Goal: Navigation & Orientation: Find specific page/section

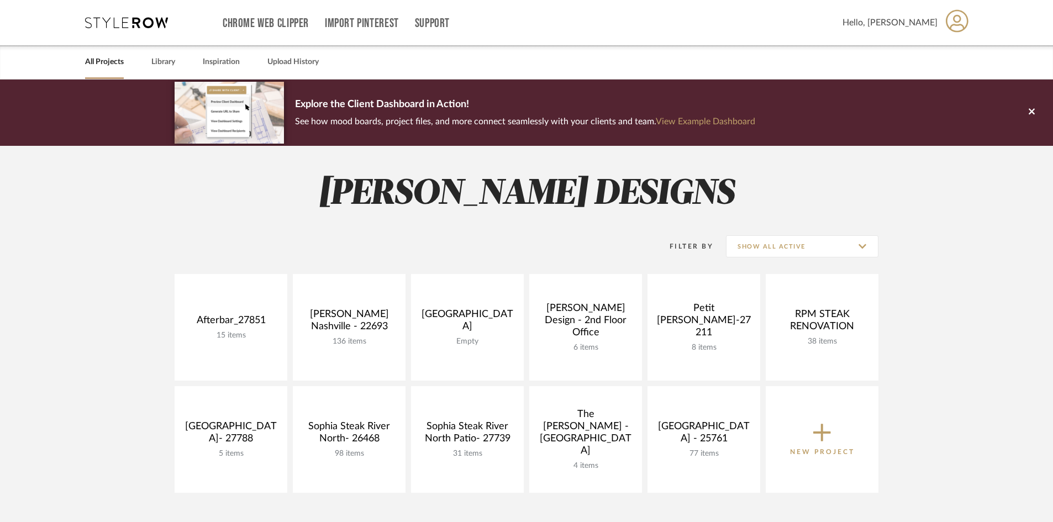
click at [144, 63] on div "All Projects Library Inspiration Upload History" at bounding box center [526, 62] width 916 height 34
click at [159, 64] on link "Library" at bounding box center [163, 62] width 24 height 15
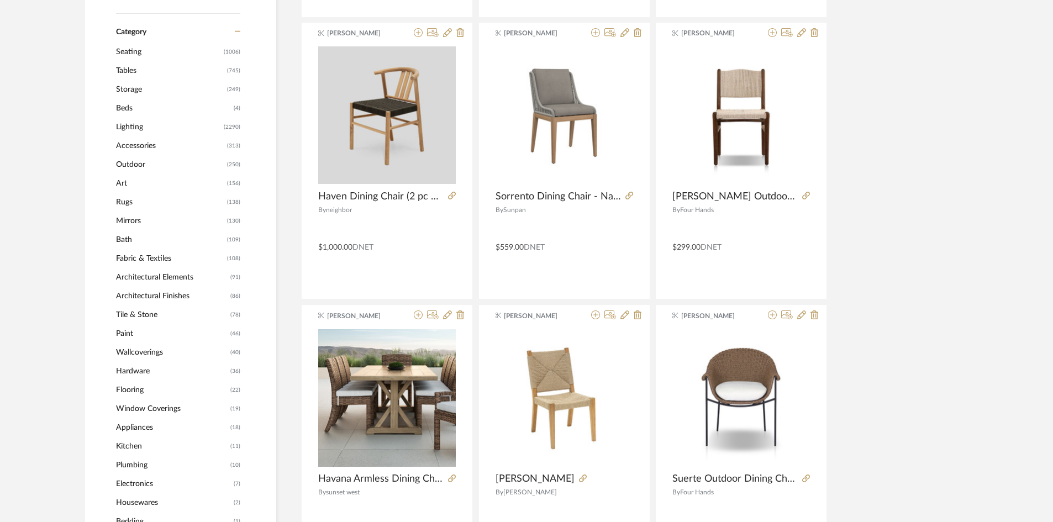
scroll to position [497, 0]
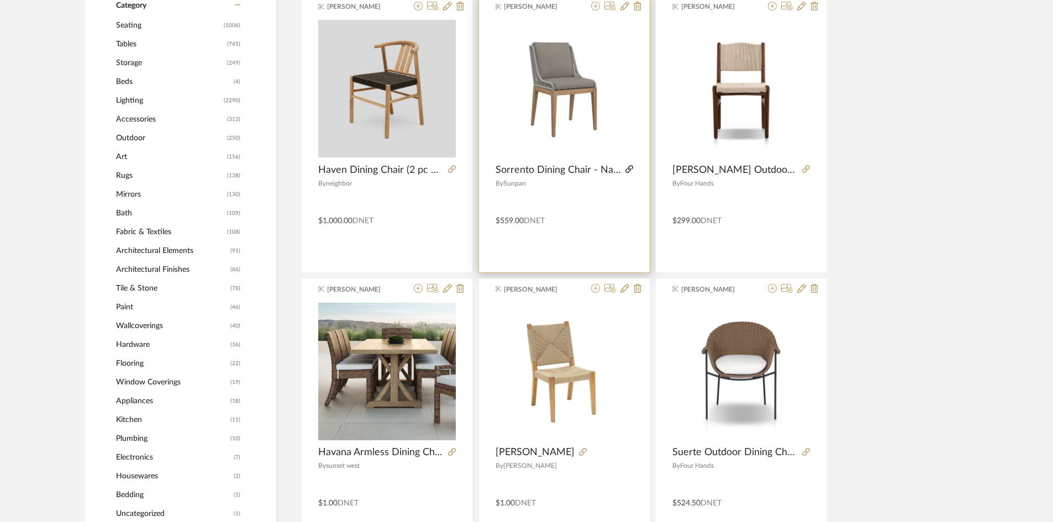
click at [627, 171] on icon at bounding box center [629, 169] width 8 height 8
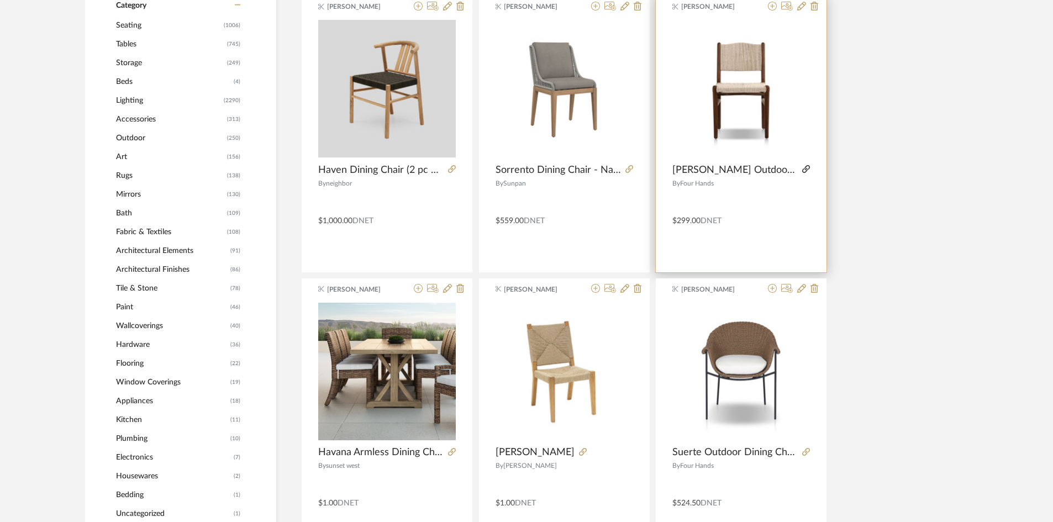
click at [804, 168] on icon at bounding box center [806, 169] width 8 height 8
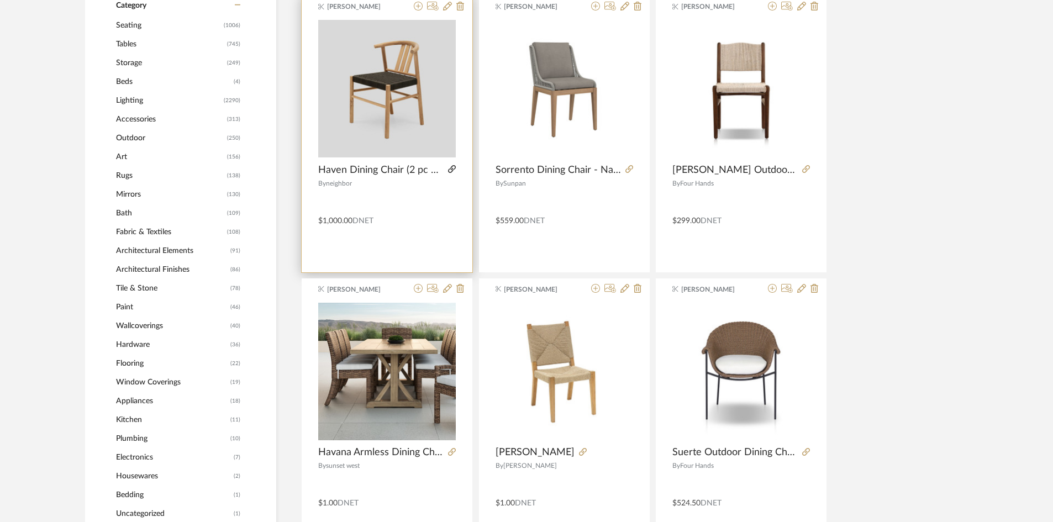
click at [452, 168] on icon at bounding box center [452, 169] width 8 height 8
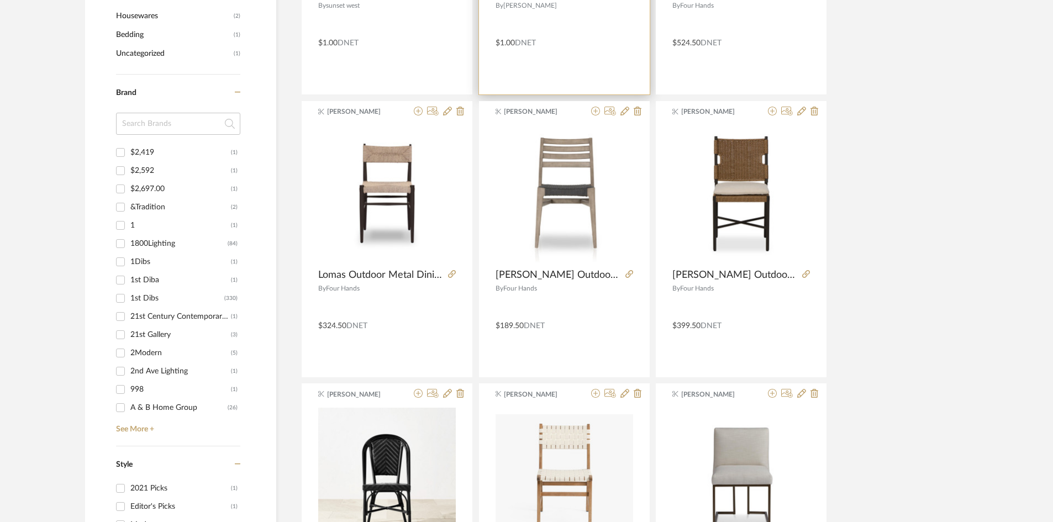
scroll to position [994, 0]
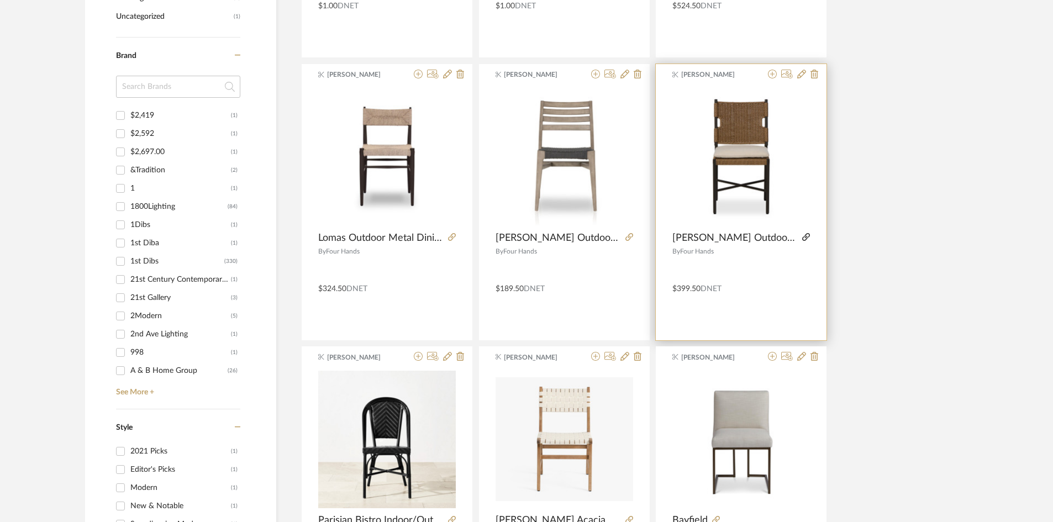
click at [806, 235] on icon at bounding box center [806, 237] width 8 height 8
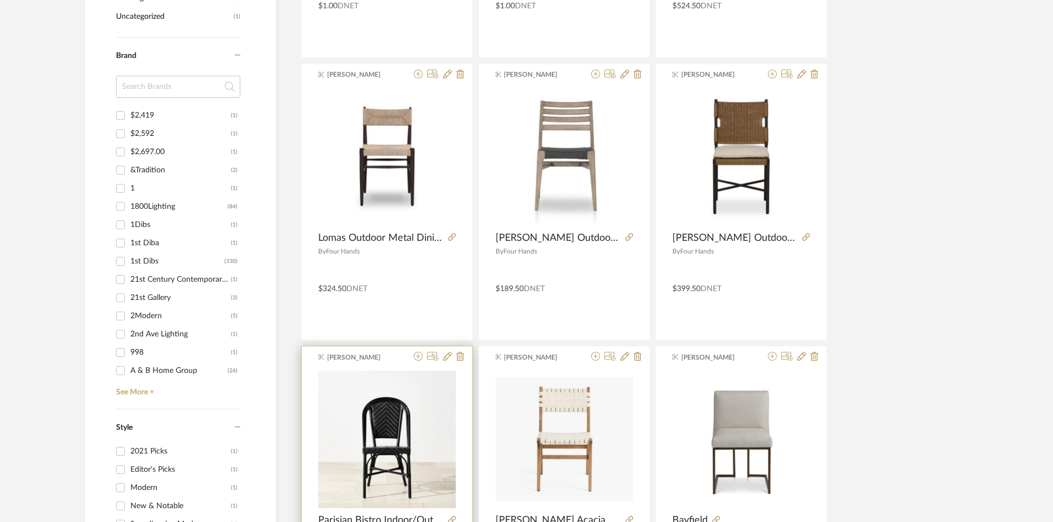
scroll to position [1326, 0]
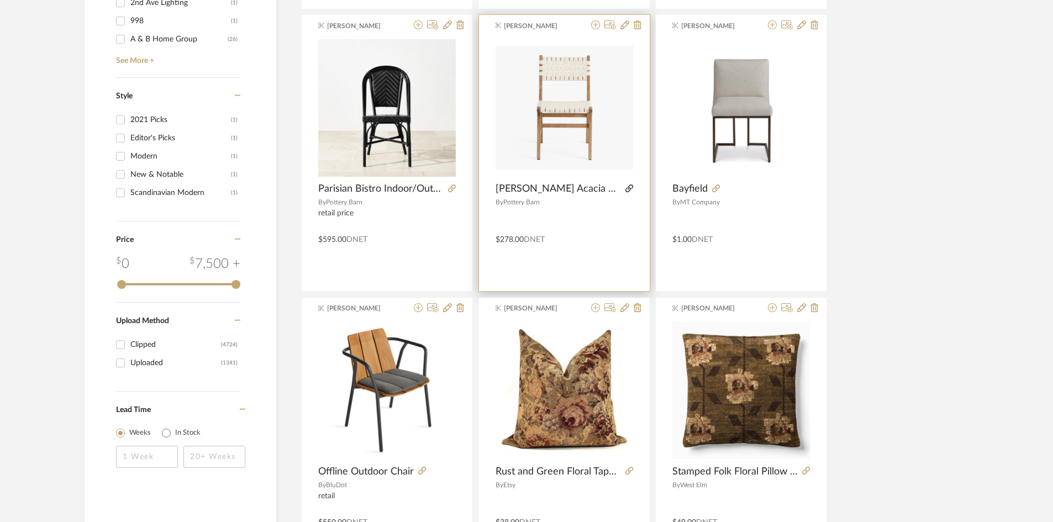
click at [627, 188] on icon at bounding box center [629, 188] width 8 height 8
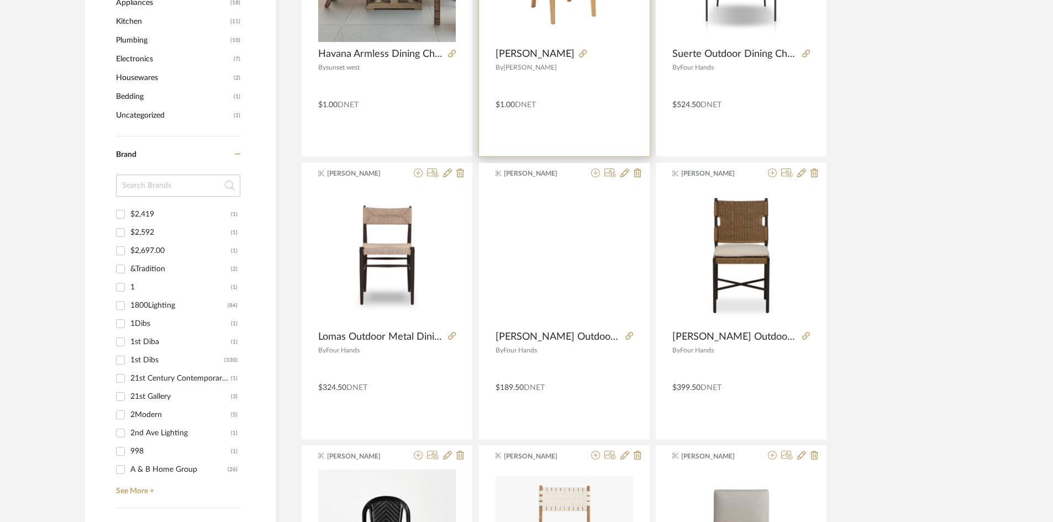
scroll to position [939, 0]
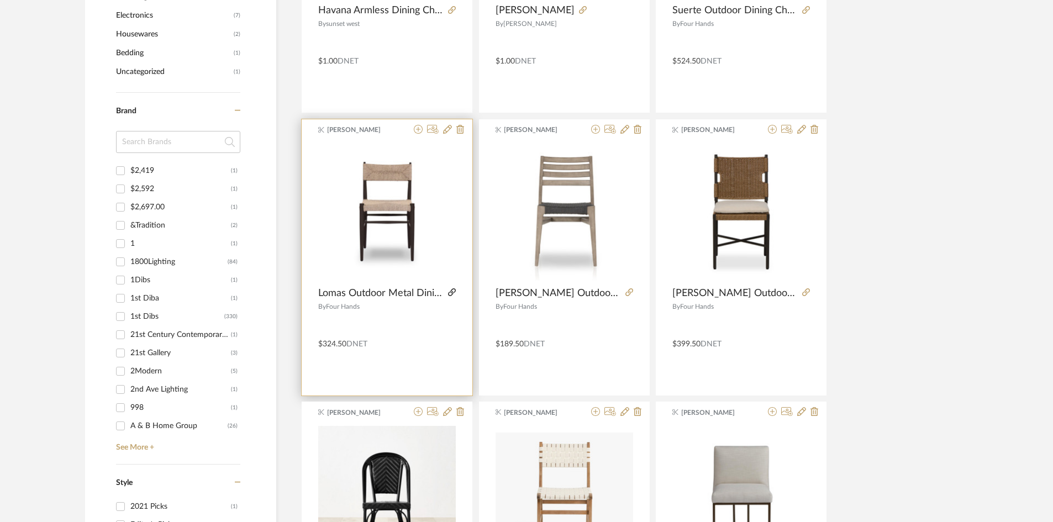
click at [452, 290] on icon at bounding box center [452, 292] width 8 height 8
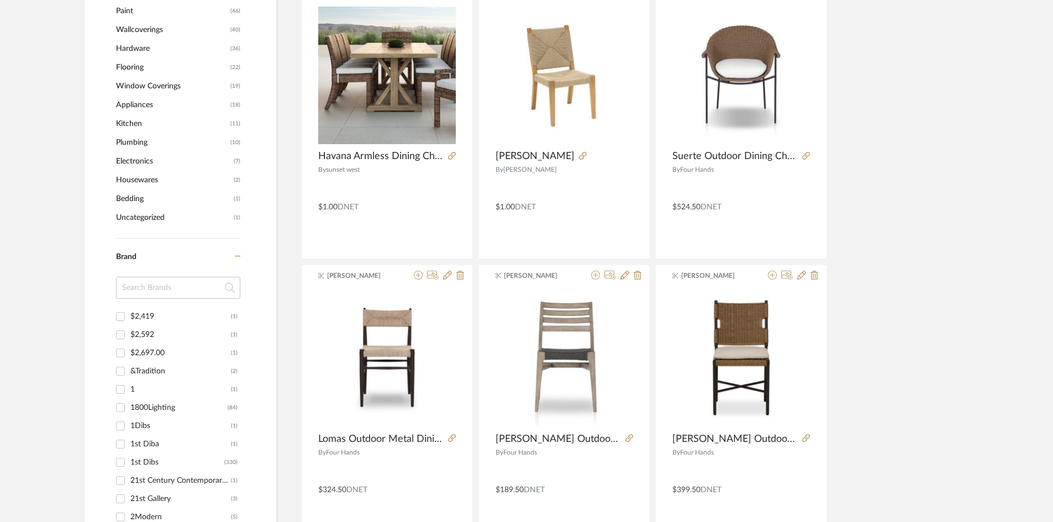
scroll to position [773, 0]
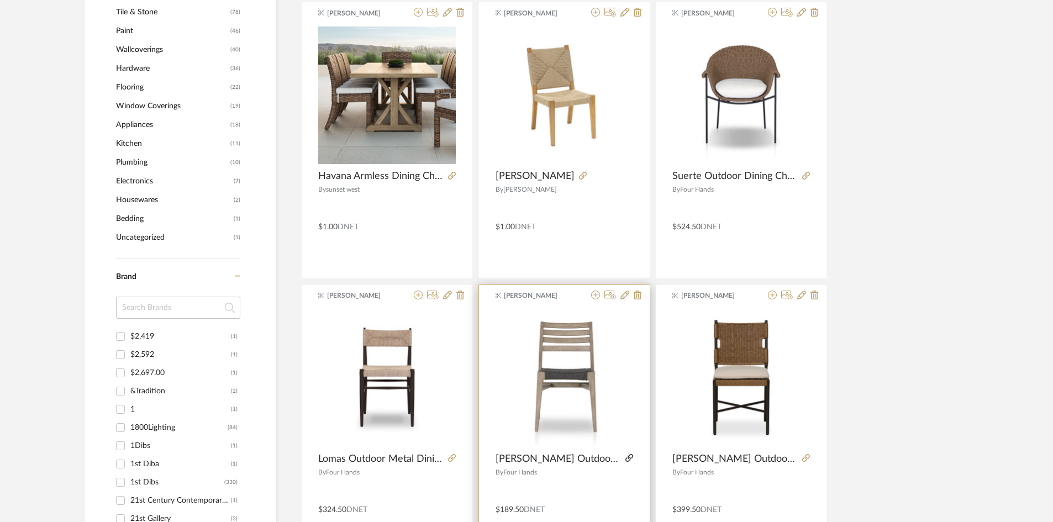
click at [627, 459] on icon at bounding box center [629, 458] width 8 height 8
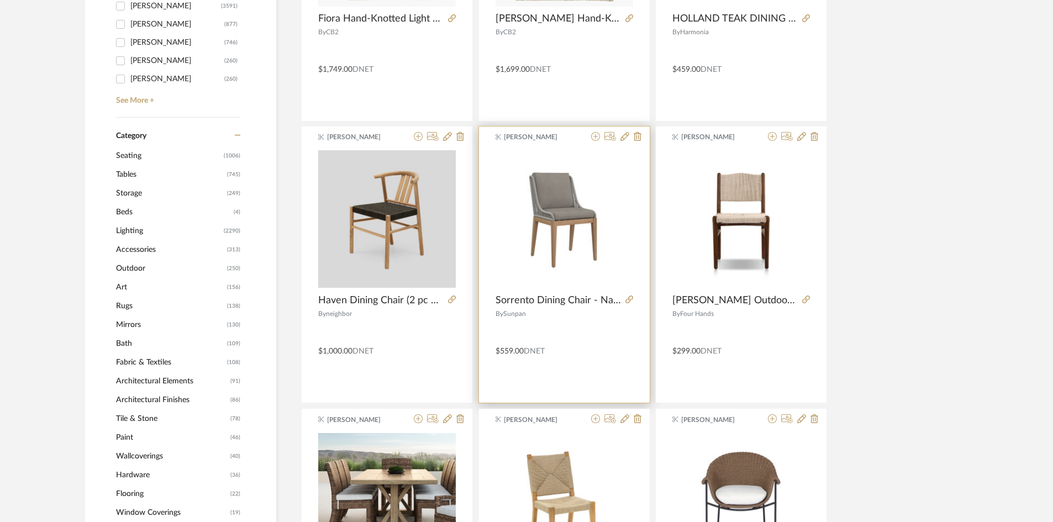
scroll to position [331, 0]
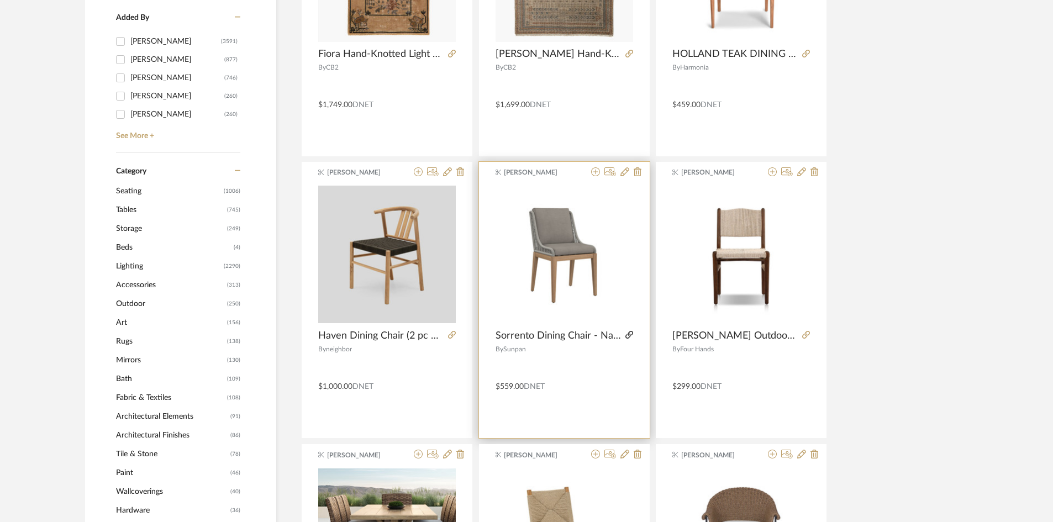
click at [632, 334] on icon at bounding box center [629, 335] width 8 height 8
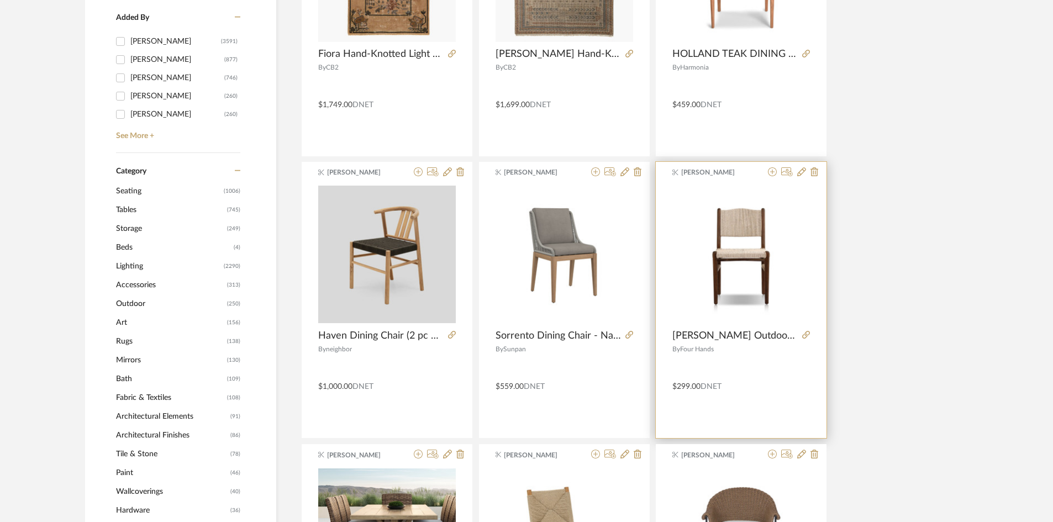
scroll to position [166, 0]
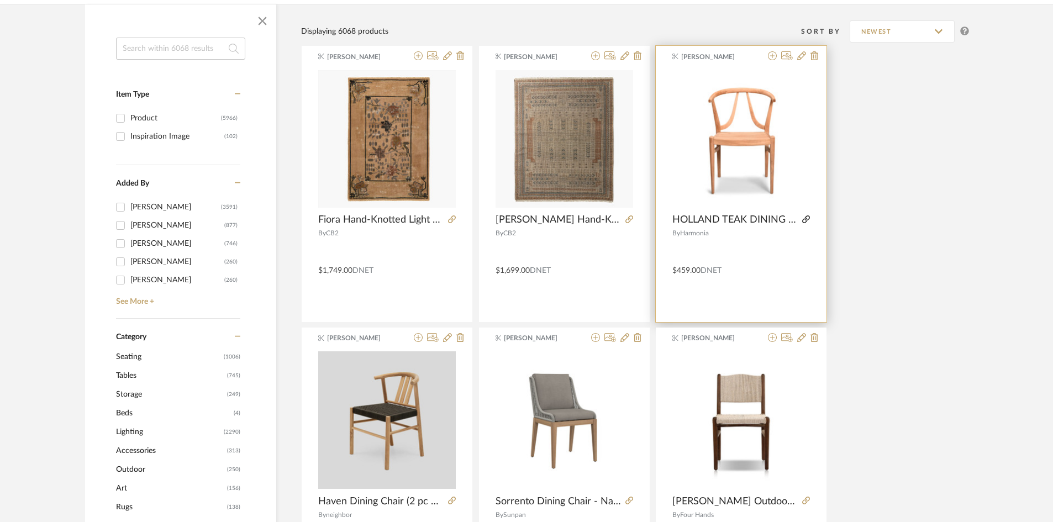
click at [803, 217] on icon at bounding box center [806, 219] width 8 height 8
